Goal: Information Seeking & Learning: Learn about a topic

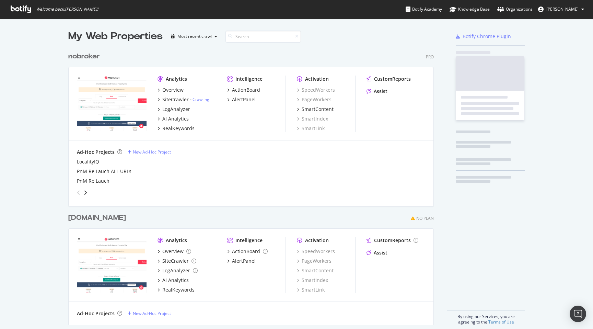
scroll to position [281, 371]
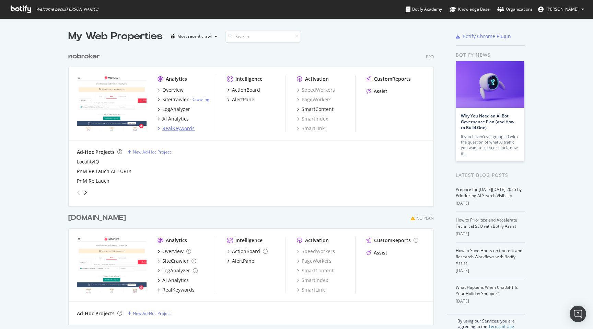
click at [182, 128] on div "RealKeywords" at bounding box center [178, 128] width 32 height 7
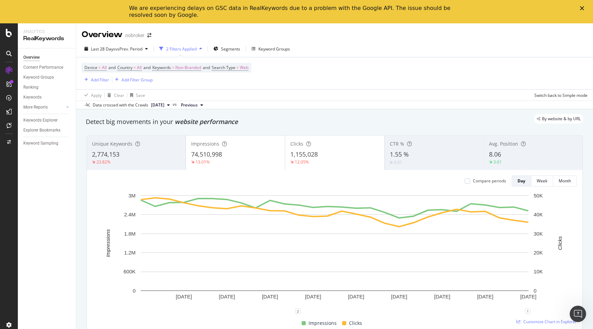
click at [577, 10] on div "We are experiencing delays on GSC data in RealKeywords due to a problem with th…" at bounding box center [296, 12] width 593 height 18
click at [583, 8] on icon "Close" at bounding box center [582, 8] width 4 height 4
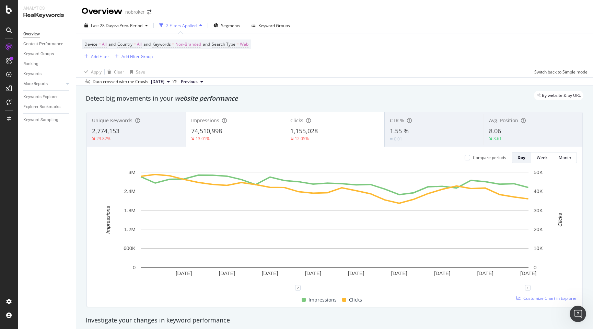
click at [106, 57] on div "Add Filter" at bounding box center [100, 56] width 18 height 6
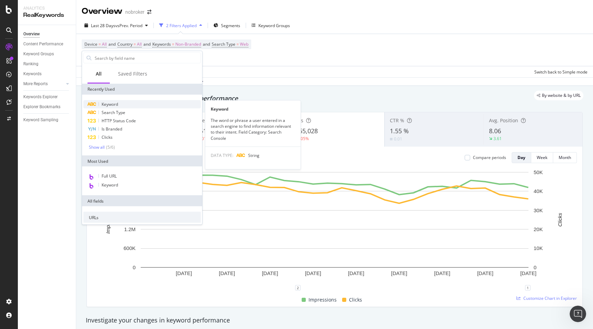
click at [109, 104] on span "Keyword" at bounding box center [110, 104] width 16 height 6
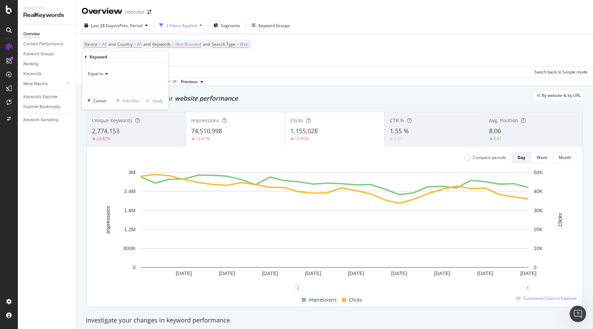
click at [105, 73] on icon at bounding box center [105, 74] width 5 height 4
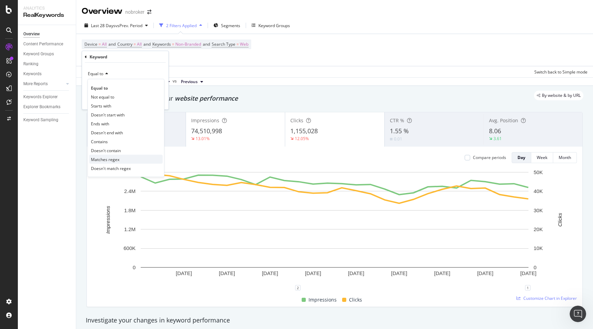
click at [105, 160] on span "Matches regex" at bounding box center [105, 159] width 28 height 6
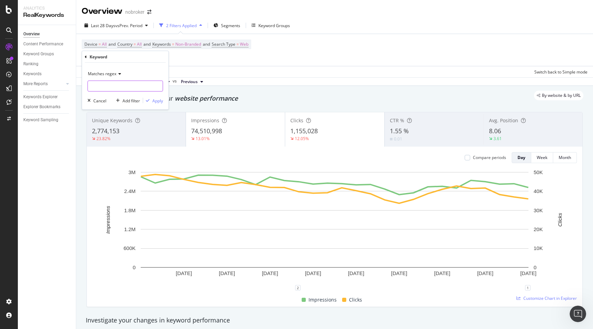
click at [104, 84] on input "text" at bounding box center [125, 86] width 75 height 11
type input "review|testimonial|scam"
click at [155, 101] on div "Apply" at bounding box center [157, 100] width 11 height 6
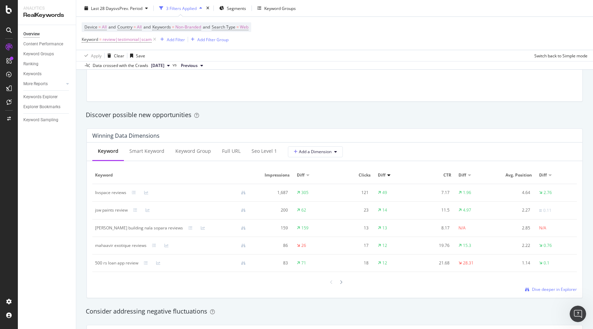
scroll to position [580, 0]
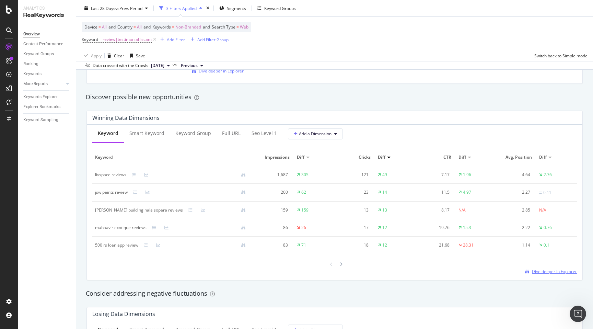
click at [545, 274] on span "Dive deeper in Explorer" at bounding box center [554, 271] width 45 height 6
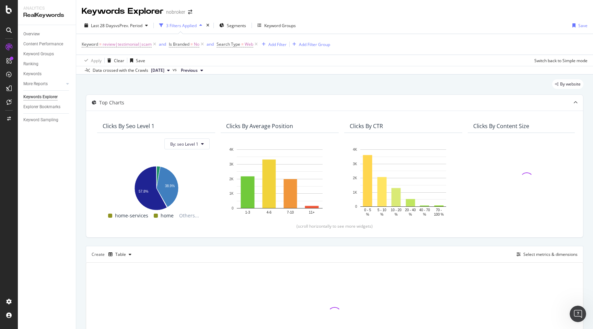
click at [82, 242] on div "By website Top Charts Clicks By seo Level 1 By: seo Level 1 Hold CMD (⌘) while …" at bounding box center [334, 231] width 516 height 314
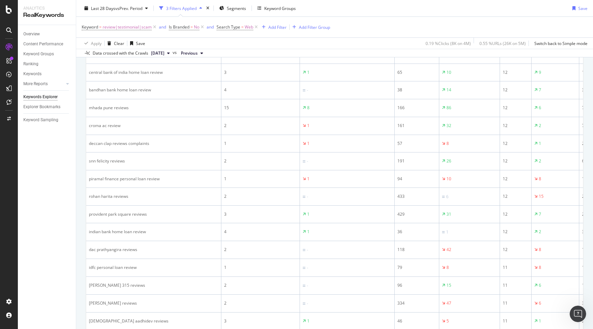
scroll to position [644, 0]
click at [276, 23] on div "Add Filter" at bounding box center [272, 27] width 27 height 8
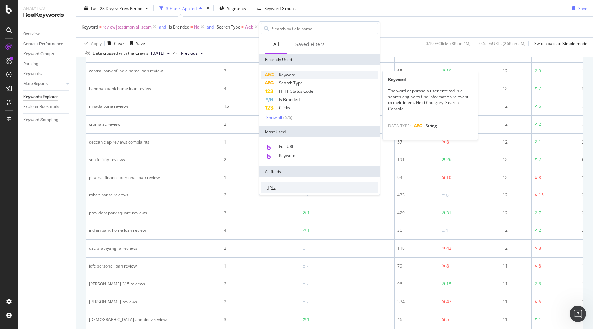
click at [288, 76] on span "Keyword" at bounding box center [287, 75] width 16 height 6
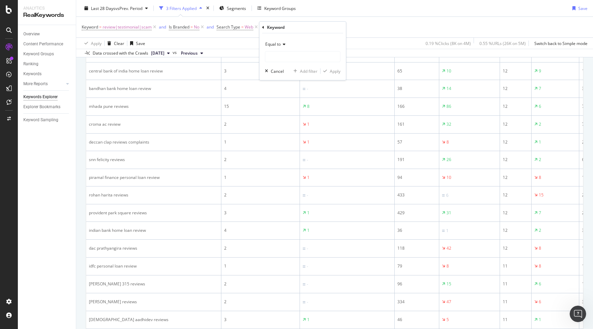
click at [275, 43] on span "Equal to" at bounding box center [272, 44] width 15 height 6
click at [286, 124] on div "Doesn't contain" at bounding box center [302, 120] width 73 height 9
click at [280, 41] on span "Doesn't contain" at bounding box center [280, 44] width 30 height 6
click at [282, 131] on span "Matches regex" at bounding box center [282, 130] width 28 height 6
click at [274, 58] on input "text" at bounding box center [302, 56] width 75 height 11
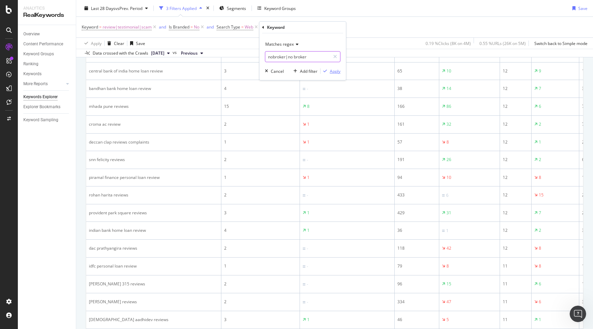
type input "nobroker|no broker"
click at [335, 72] on div "Apply" at bounding box center [335, 71] width 11 height 6
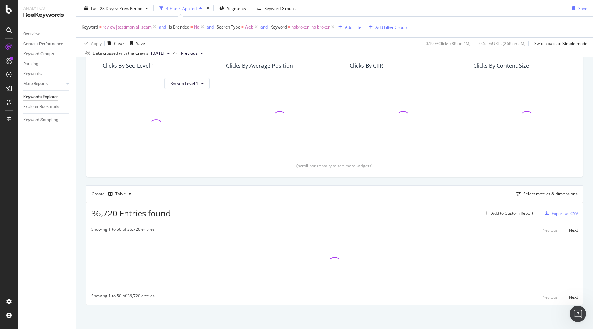
scroll to position [61, 0]
click at [203, 27] on icon at bounding box center [202, 27] width 6 height 7
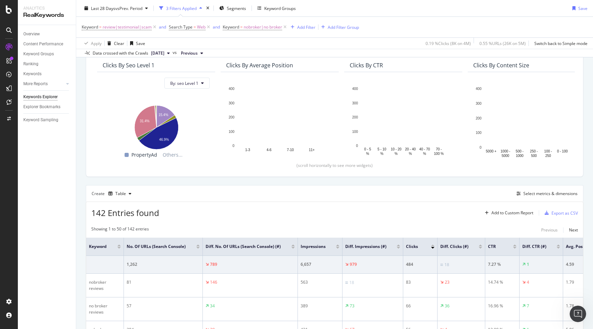
scroll to position [644, 0]
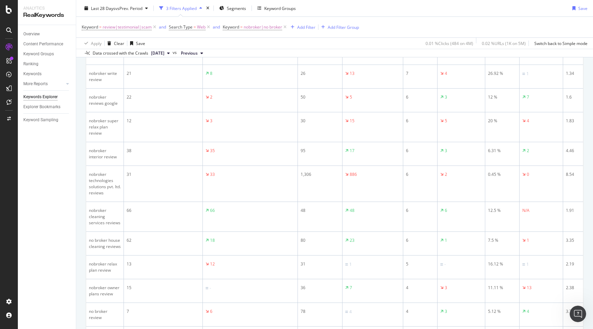
click at [79, 135] on div "By website Top Charts Clicks By seo Level 1 By: seo Level 1 Hold CMD (⌘) while …" at bounding box center [334, 239] width 516 height 1618
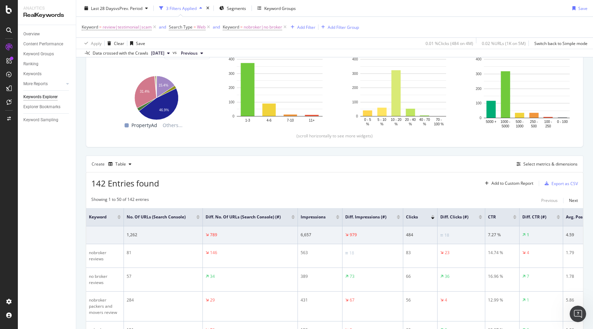
scroll to position [151, 0]
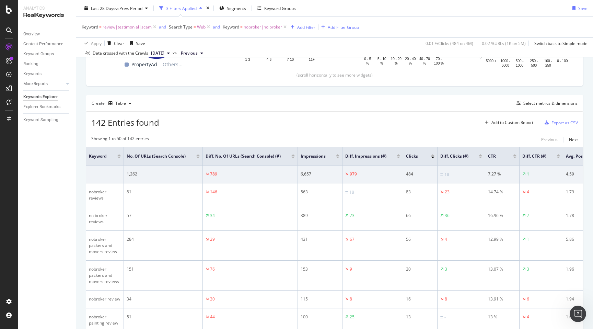
click at [338, 158] on div at bounding box center [337, 157] width 3 height 2
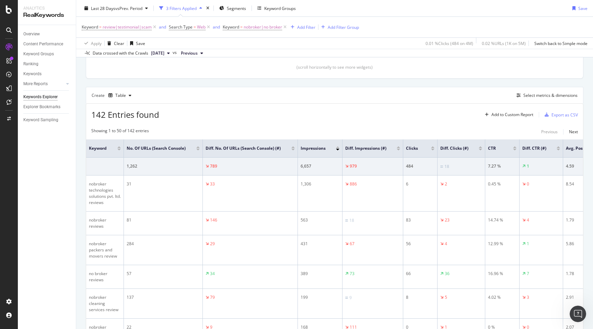
scroll to position [133, 0]
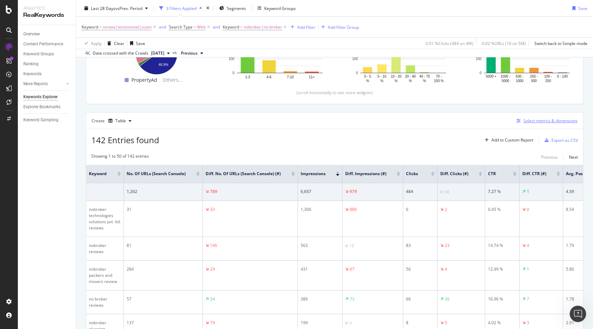
click at [527, 122] on div "Select metrics & dimensions" at bounding box center [550, 121] width 54 height 6
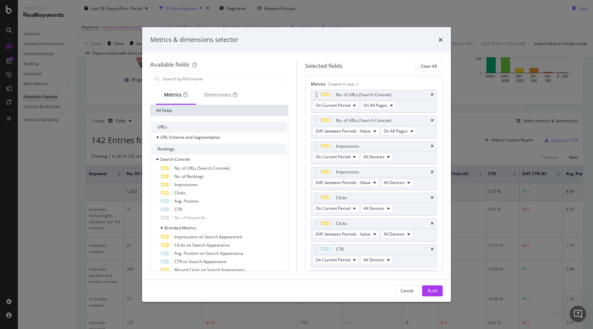
click at [433, 94] on div "No. of URLs (Search Console)" at bounding box center [374, 95] width 126 height 10
click at [432, 94] on icon "times" at bounding box center [431, 95] width 3 height 4
click at [431, 120] on icon "times" at bounding box center [431, 120] width 3 height 4
click at [432, 145] on icon "times" at bounding box center [431, 146] width 3 height 4
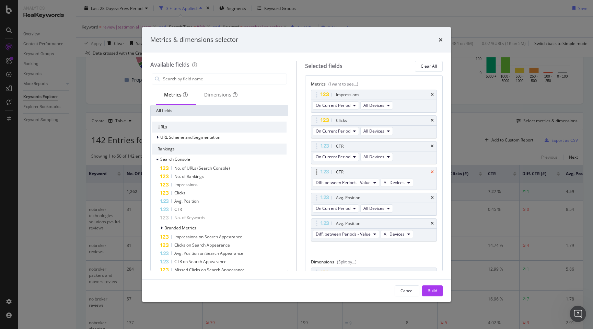
click at [432, 171] on icon "times" at bounding box center [431, 172] width 3 height 4
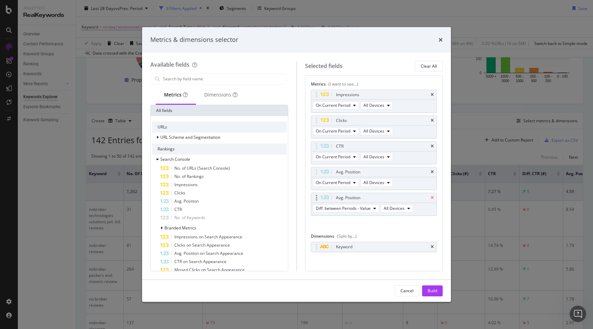
click at [433, 197] on icon "times" at bounding box center [431, 197] width 3 height 4
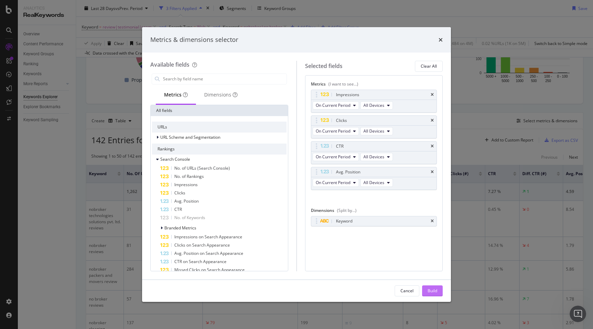
click at [428, 288] on div "Build" at bounding box center [432, 290] width 10 height 6
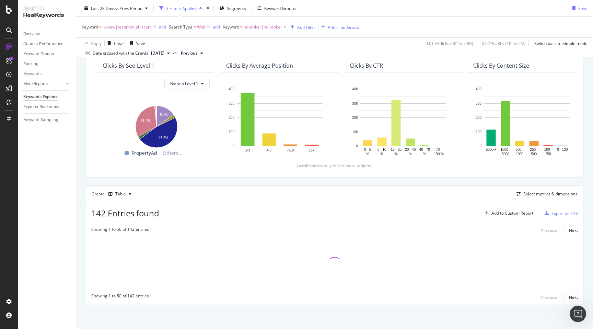
click at [80, 210] on div "By website Top Charts Clicks By seo Level 1 By: seo Level 1 Hold CMD (⌘) while …" at bounding box center [334, 171] width 516 height 314
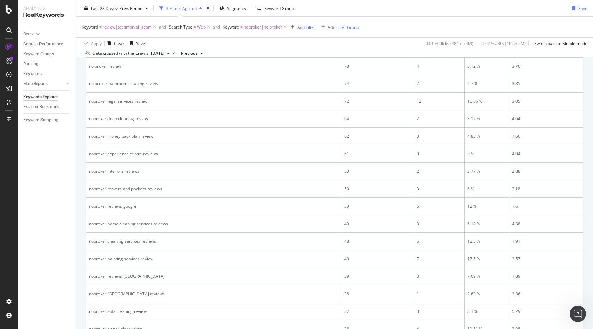
scroll to position [738, 0]
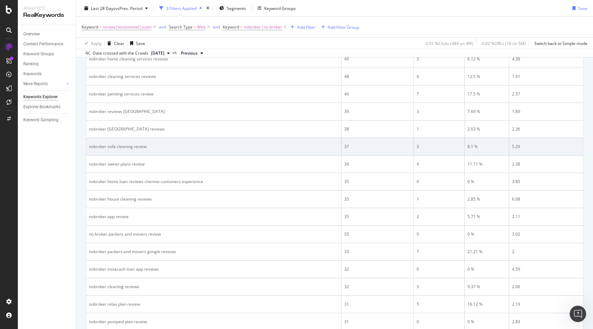
click at [97, 145] on div "nobroker sofa cleaning review" at bounding box center [213, 146] width 249 height 6
copy div "nobroker sofa cleaning review"
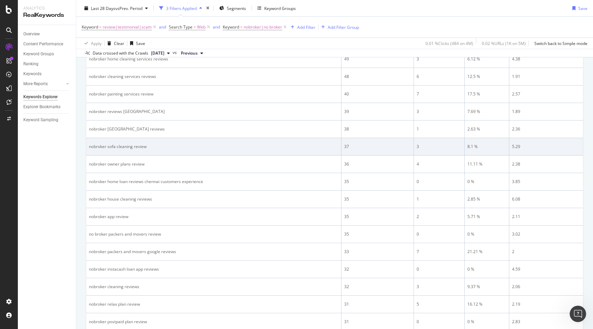
click at [118, 147] on div "nobroker sofa cleaning review" at bounding box center [213, 146] width 249 height 6
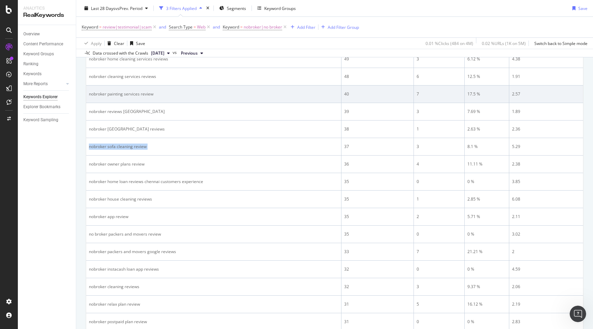
click at [118, 95] on div "nobroker painting services review" at bounding box center [213, 94] width 249 height 6
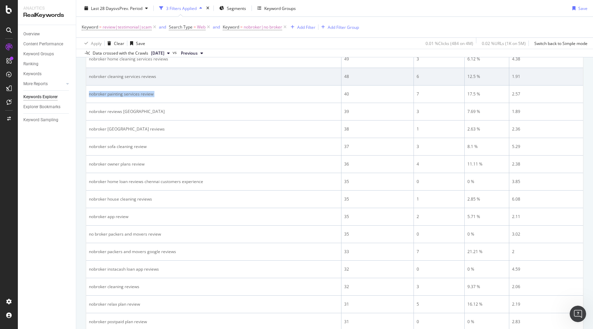
click at [119, 78] on div "nobroker cleaning services reviews" at bounding box center [213, 76] width 249 height 6
copy div "nobroker cleaning services reviews"
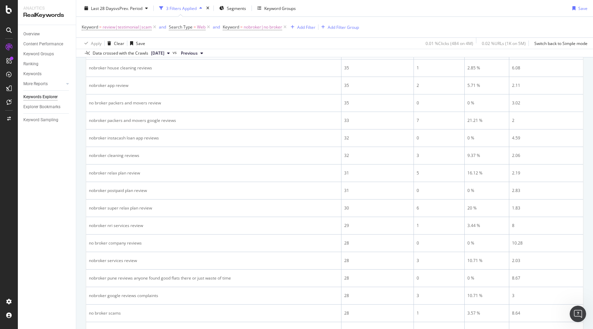
scroll to position [876, 0]
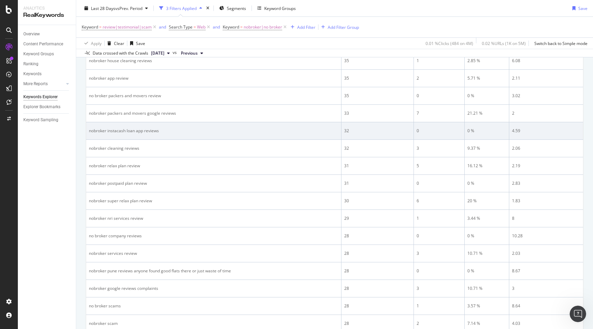
click at [91, 131] on div "nobroker instacash loan app reviews" at bounding box center [213, 131] width 249 height 6
copy div "nobroker instacash loan app reviews"
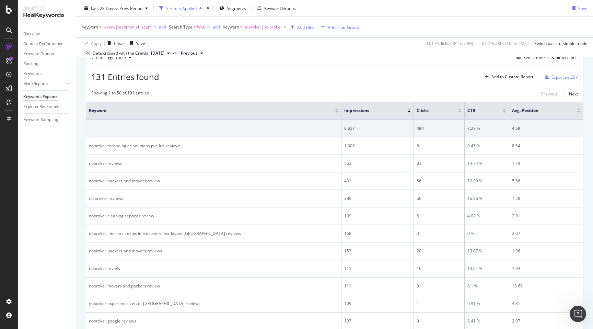
scroll to position [201, 0]
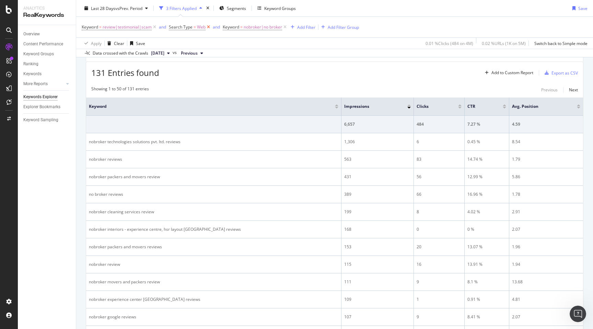
click at [207, 25] on icon at bounding box center [208, 27] width 6 height 7
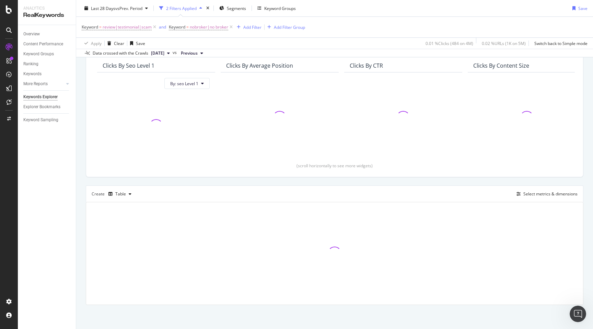
scroll to position [61, 0]
click at [82, 128] on div "By website Top Charts Clicks By seo Level 1 By: seo Level 1 Clicks By Average P…" at bounding box center [334, 171] width 516 height 314
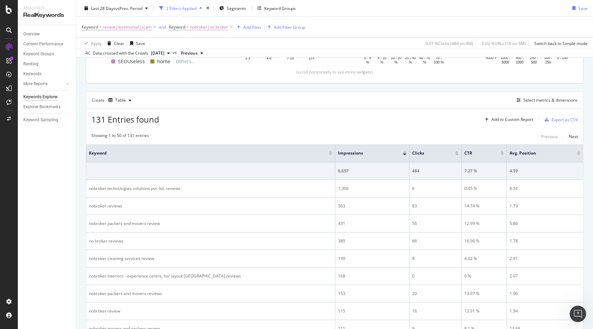
scroll to position [165, 0]
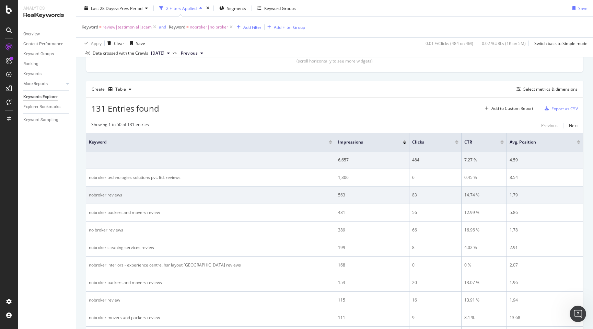
click at [97, 193] on div "nobroker reviews" at bounding box center [210, 195] width 243 height 6
copy div "nobroker reviews"
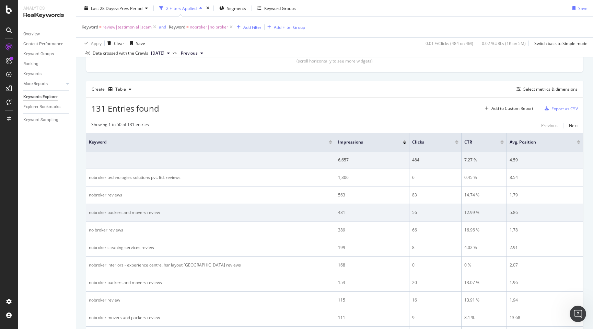
click at [147, 215] on div "nobroker packers and movers review" at bounding box center [210, 212] width 243 height 6
copy div "nobroker packers and movers review"
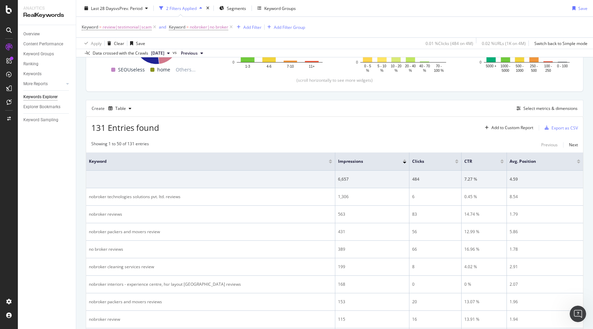
scroll to position [145, 0]
click at [559, 127] on div "Export as CSV" at bounding box center [564, 129] width 26 height 6
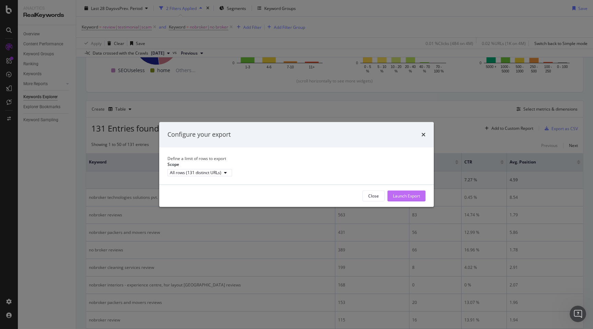
click at [407, 201] on div "Launch Export" at bounding box center [406, 196] width 27 height 10
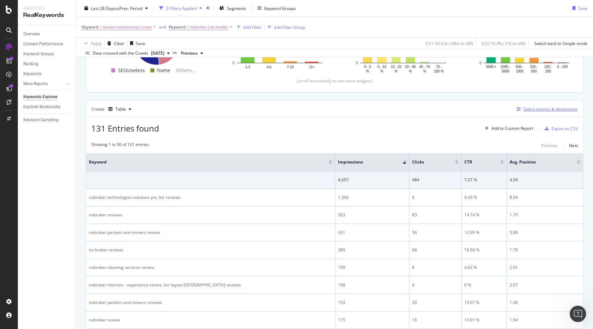
click at [535, 110] on div "Select metrics & dimensions" at bounding box center [550, 109] width 54 height 6
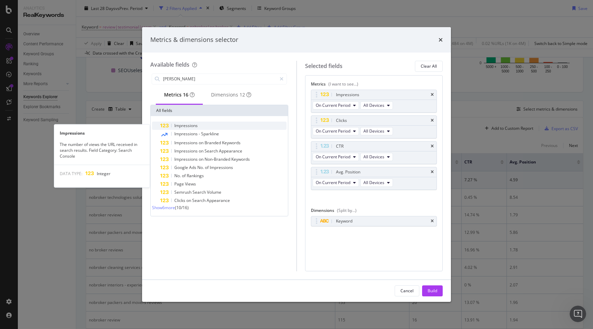
type input "[PERSON_NAME]"
click at [199, 127] on div "Impressions" at bounding box center [223, 125] width 126 height 8
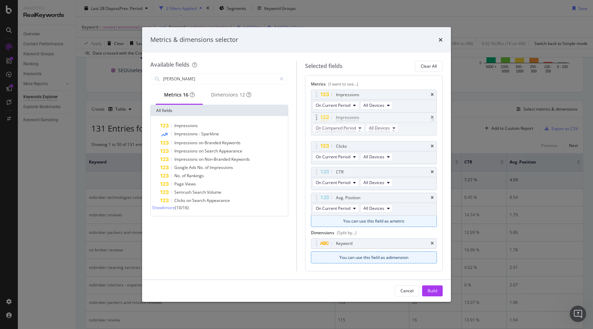
drag, startPoint x: 316, startPoint y: 197, endPoint x: 316, endPoint y: 117, distance: 79.6
click at [316, 117] on body "Analytics RealKeywords Overview Content Performance Keyword Groups Ranking Keyw…" at bounding box center [296, 164] width 593 height 329
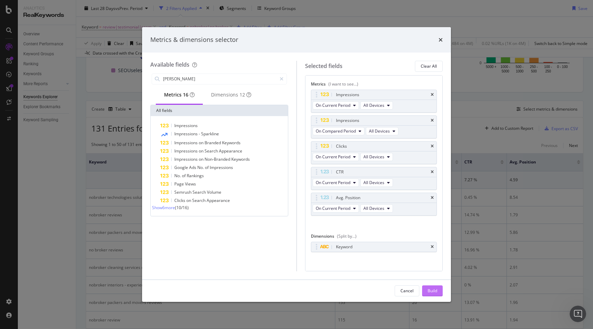
click at [433, 289] on div "Build" at bounding box center [432, 290] width 10 height 6
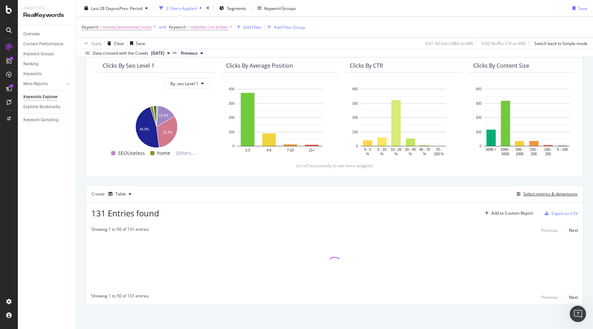
scroll to position [61, 0]
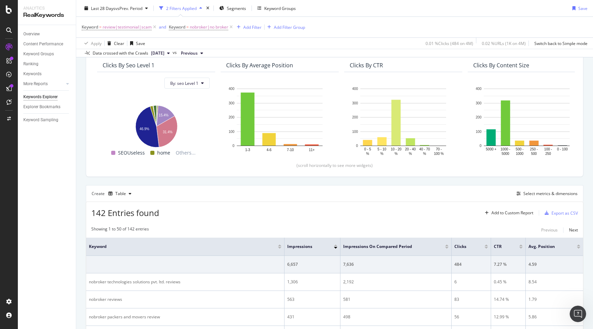
click at [41, 95] on div "DataExports" at bounding box center [29, 92] width 24 height 6
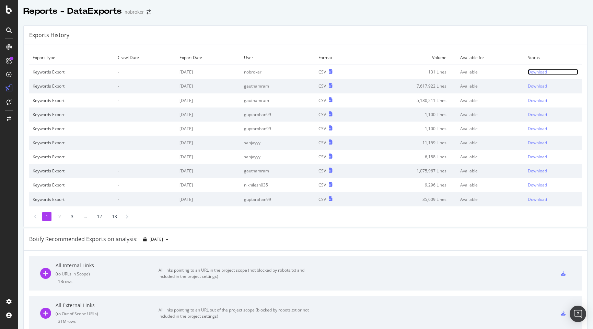
click at [535, 74] on div "Download" at bounding box center [536, 72] width 19 height 6
